Goal: Task Accomplishment & Management: Manage account settings

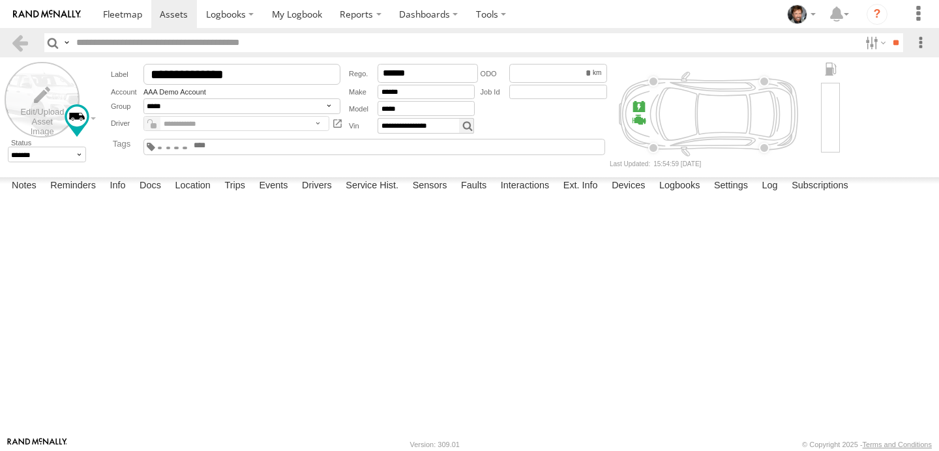
click at [37, 111] on label at bounding box center [42, 99] width 75 height 75
click at [0, 0] on label "Library" at bounding box center [0, 0] width 0 height 0
click at [0, 0] on span at bounding box center [0, 0] width 0 height 0
click at [0, 0] on label at bounding box center [0, 0] width 0 height 0
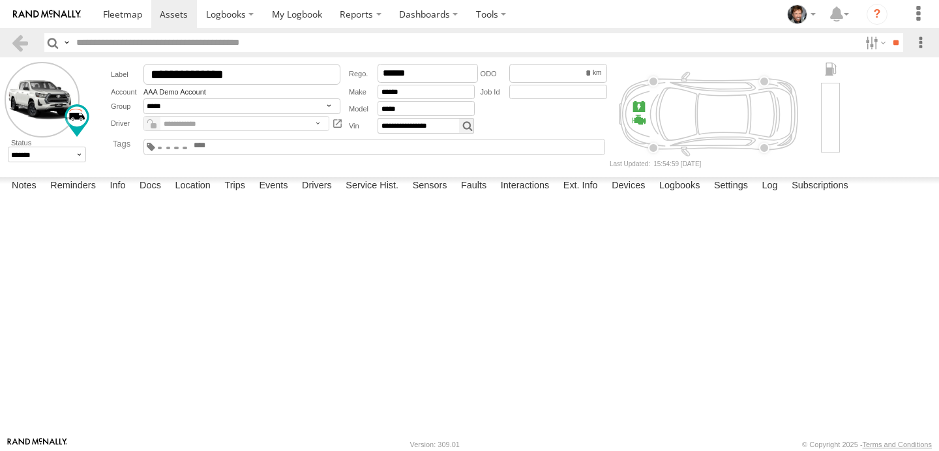
click at [76, 112] on div at bounding box center [76, 115] width 22 height 22
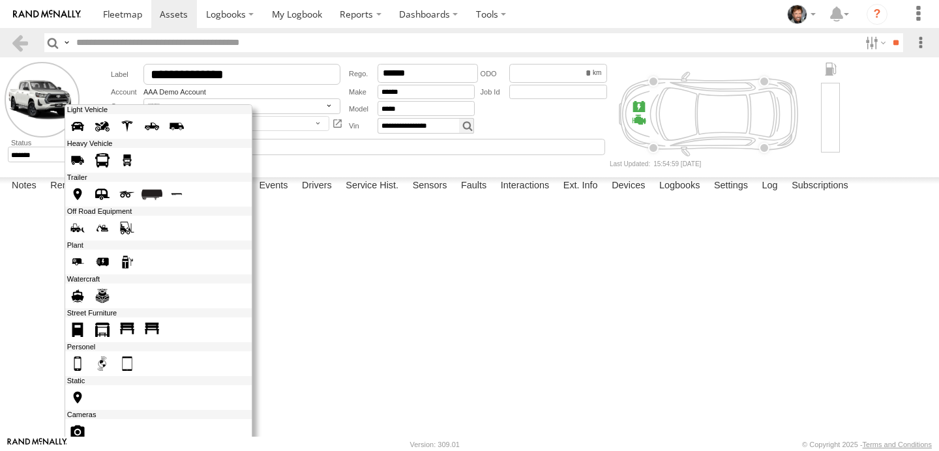
click at [155, 128] on span at bounding box center [151, 126] width 21 height 21
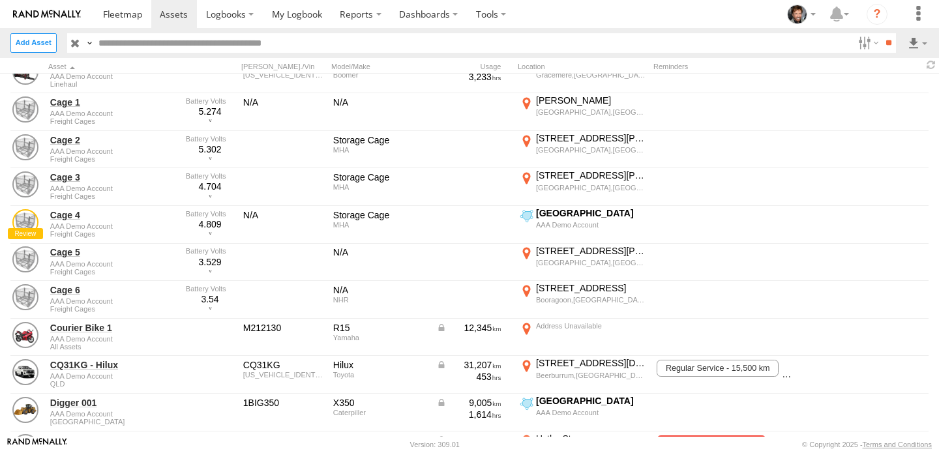
scroll to position [131, 0]
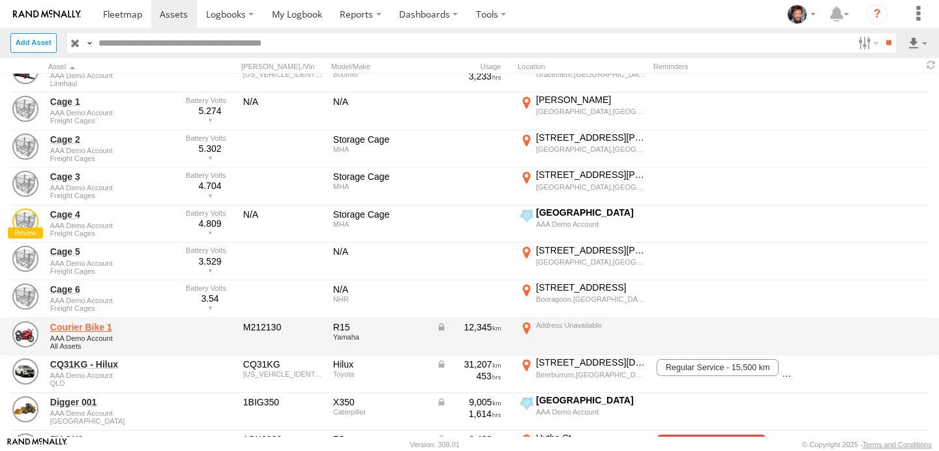
click at [99, 325] on link "Courier Bike 1" at bounding box center [113, 327] width 126 height 12
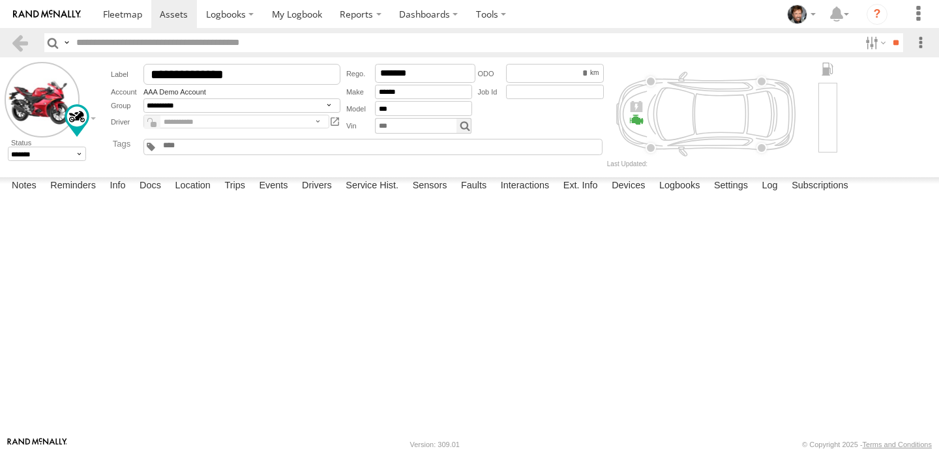
click at [640, 196] on label "Devices" at bounding box center [628, 186] width 46 height 18
click at [0, 0] on link "863719062086203" at bounding box center [0, 0] width 0 height 0
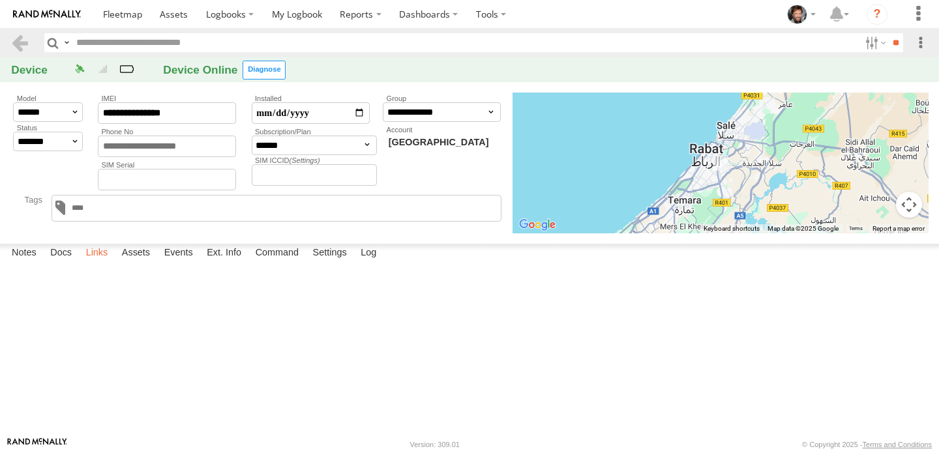
click at [96, 262] on label "Links" at bounding box center [97, 253] width 35 height 18
select select "****"
click at [359, 115] on input "date" at bounding box center [311, 113] width 118 height 22
type input "**********"
click at [117, 14] on span at bounding box center [122, 14] width 39 height 12
